Goal: Information Seeking & Learning: Learn about a topic

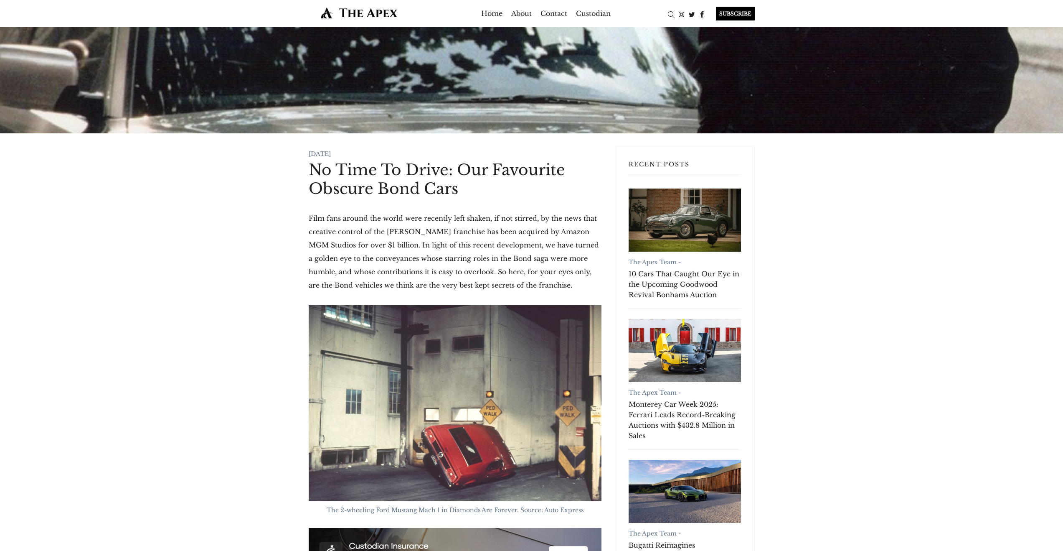
scroll to position [2, 0]
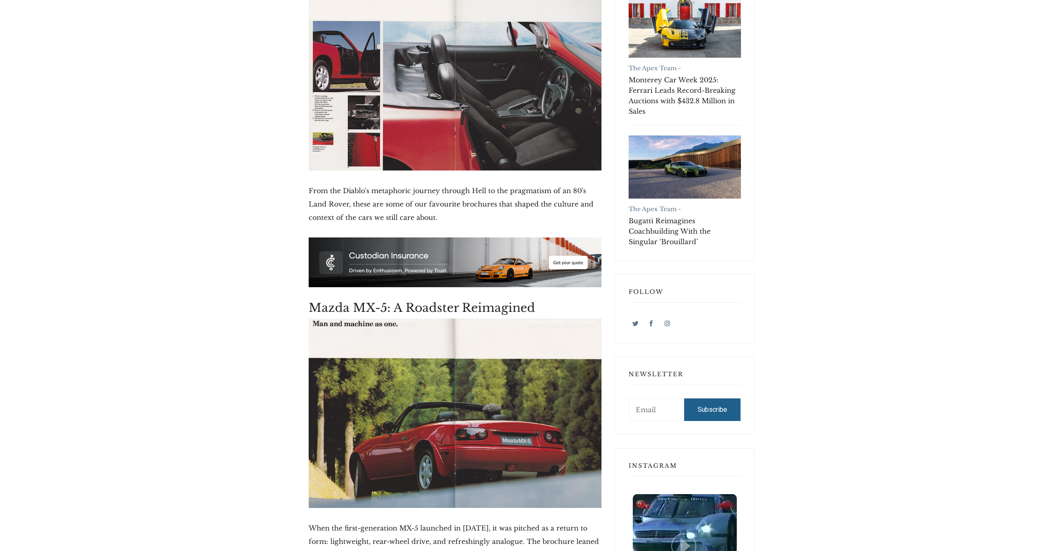
scroll to position [534, 0]
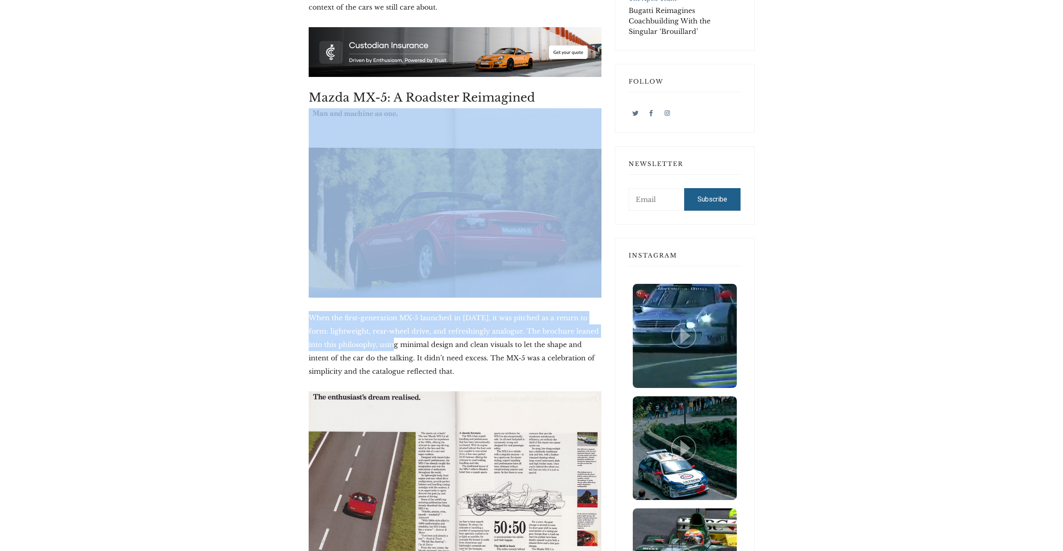
drag, startPoint x: 294, startPoint y: 282, endPoint x: 412, endPoint y: 363, distance: 142.9
click at [412, 363] on p "When the first-generation MX-5 launched in [DATE], it was pitched as a return t…" at bounding box center [455, 344] width 293 height 67
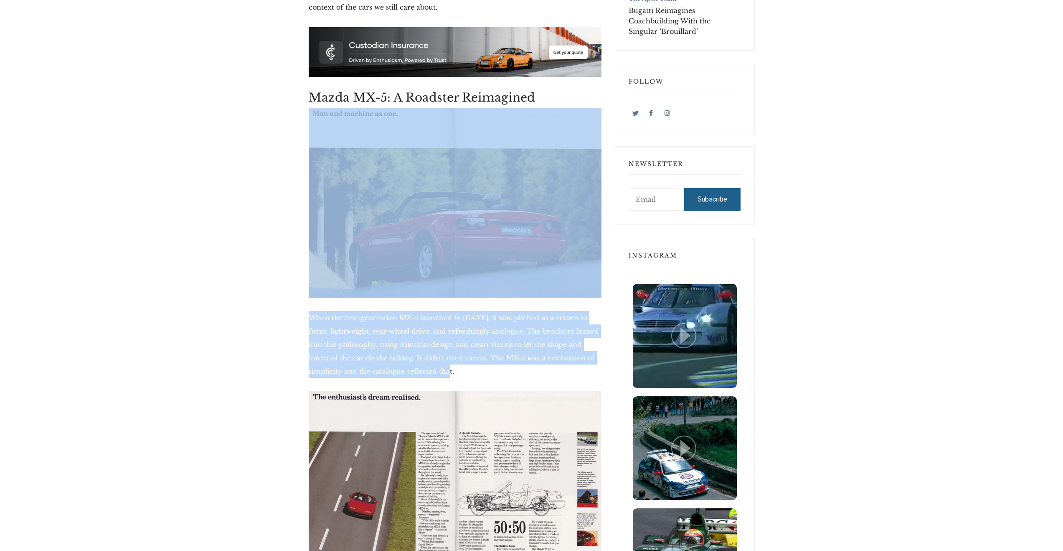
drag, startPoint x: 413, startPoint y: 365, endPoint x: 309, endPoint y: 173, distance: 218.6
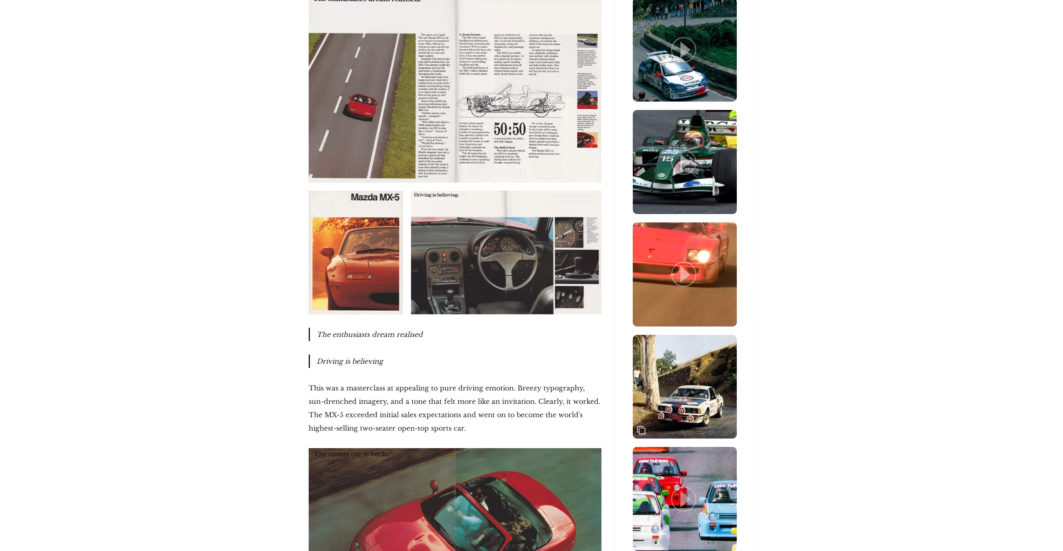
scroll to position [933, 0]
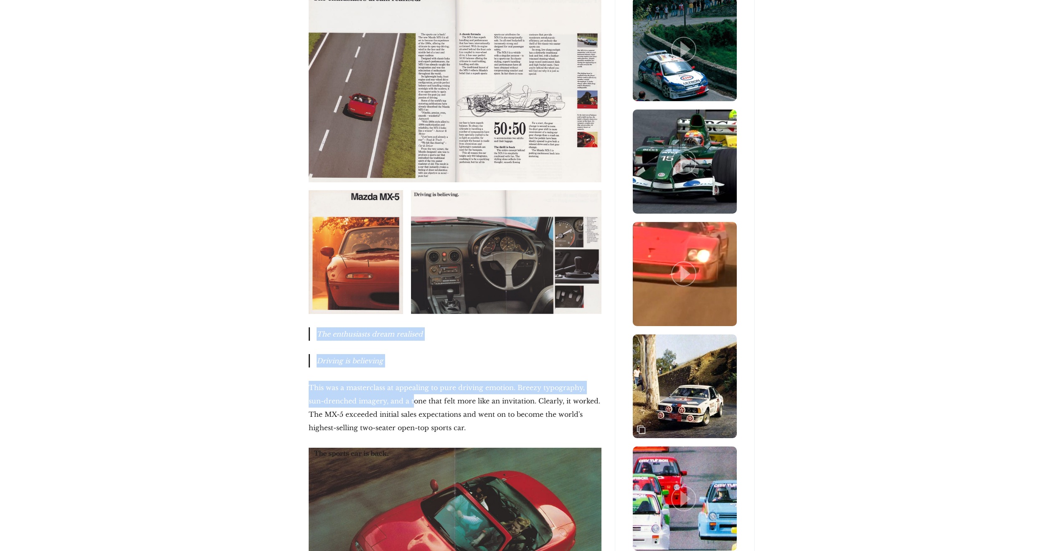
drag, startPoint x: 383, startPoint y: 384, endPoint x: 295, endPoint y: 323, distance: 107.2
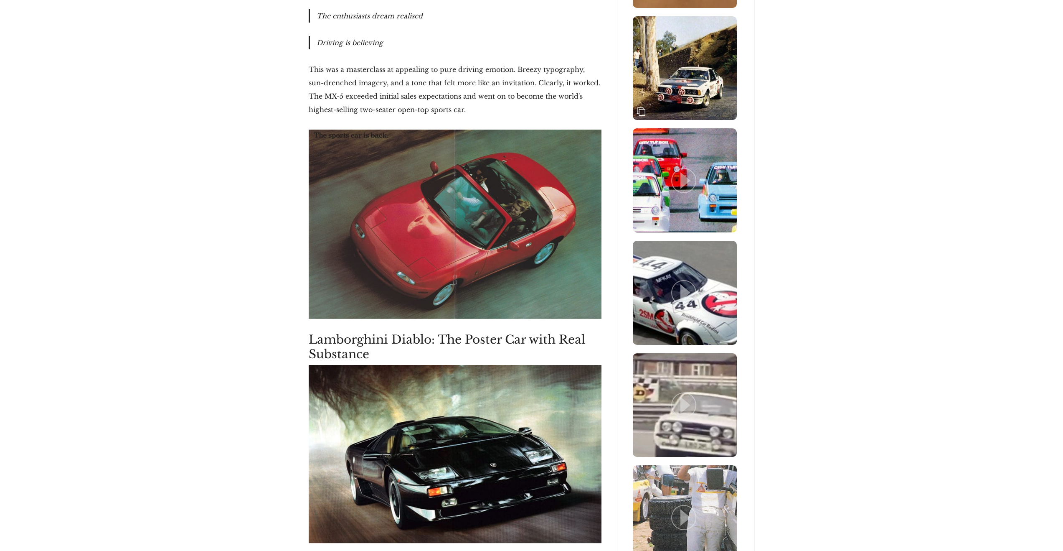
scroll to position [0, 0]
